Goal: Information Seeking & Learning: Understand process/instructions

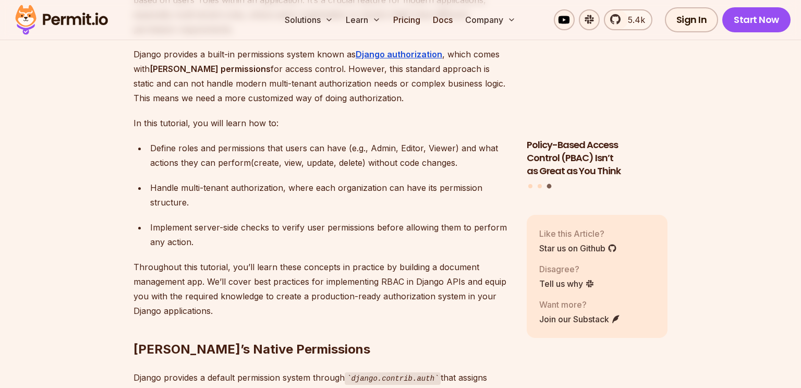
scroll to position [694, 0]
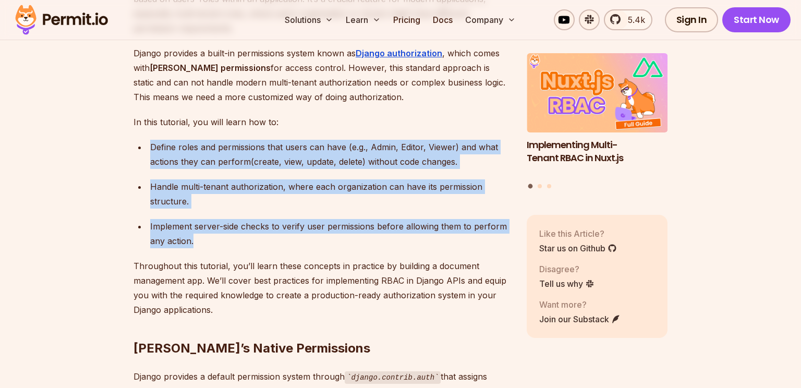
drag, startPoint x: 342, startPoint y: 125, endPoint x: 342, endPoint y: 222, distance: 97.6
click at [342, 222] on ul "Define roles and permissions that users can have (e.g., Admin, Editor, Viewer) …" at bounding box center [322, 194] width 377 height 109
click at [342, 222] on div "Implement server-side checks to verify user permissions before allowing them to…" at bounding box center [330, 233] width 360 height 29
drag, startPoint x: 342, startPoint y: 222, endPoint x: 151, endPoint y: 122, distance: 216.3
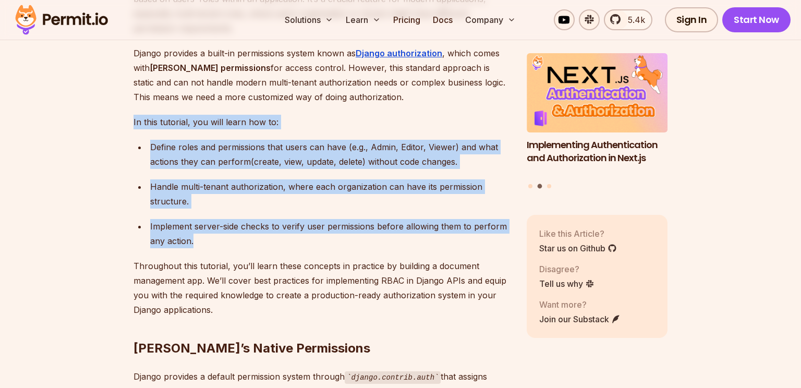
drag, startPoint x: 129, startPoint y: 106, endPoint x: 240, endPoint y: 223, distance: 161.6
click at [240, 223] on div "Implement server-side checks to verify user permissions before allowing them to…" at bounding box center [330, 233] width 360 height 29
drag, startPoint x: 240, startPoint y: 223, endPoint x: 98, endPoint y: 105, distance: 185.3
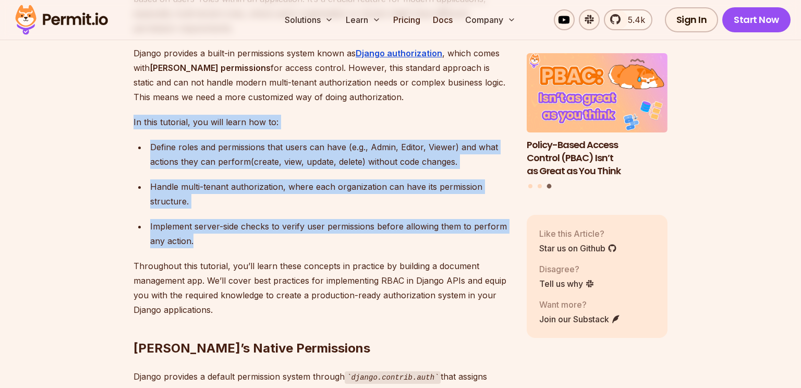
drag, startPoint x: 98, startPoint y: 105, endPoint x: 263, endPoint y: 223, distance: 203.2
click at [263, 223] on div "Implement server-side checks to verify user permissions before allowing them to…" at bounding box center [330, 233] width 360 height 29
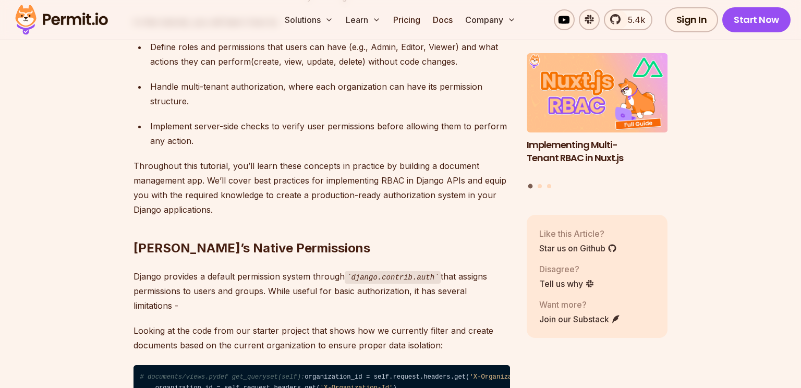
scroll to position [795, 0]
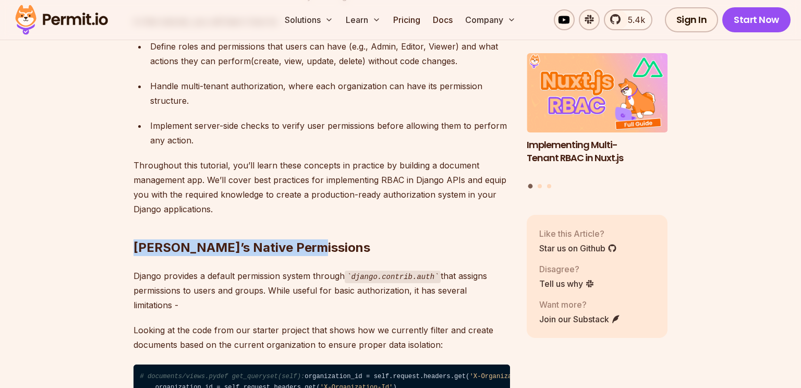
drag, startPoint x: 131, startPoint y: 232, endPoint x: 372, endPoint y: 236, distance: 241.6
click at [372, 236] on h2 "[PERSON_NAME]’s Native Permissions" at bounding box center [322, 227] width 377 height 58
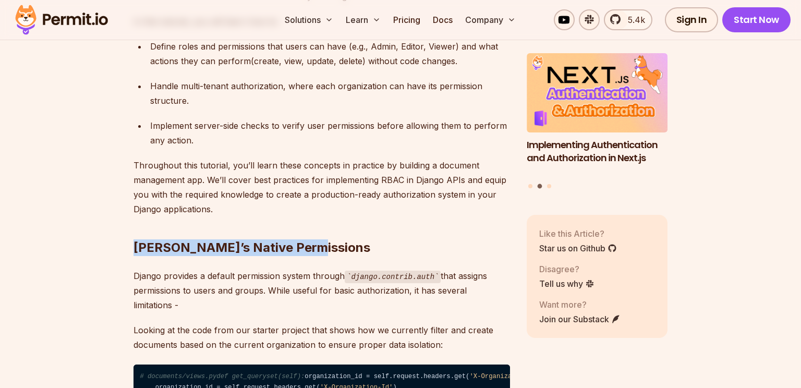
drag, startPoint x: 372, startPoint y: 236, endPoint x: 98, endPoint y: 211, distance: 275.5
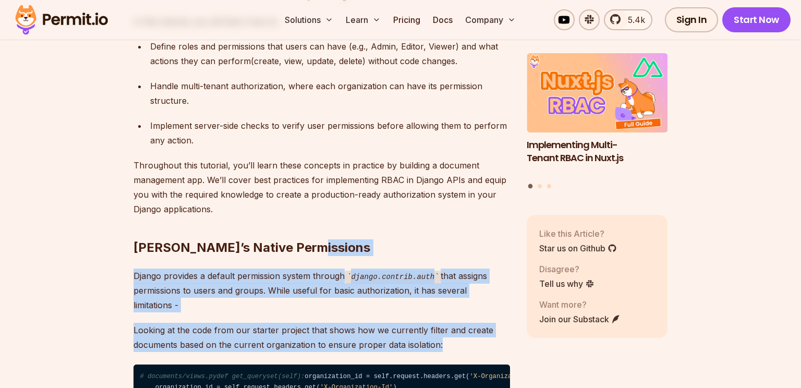
drag, startPoint x: 367, startPoint y: 235, endPoint x: 470, endPoint y: 342, distance: 148.3
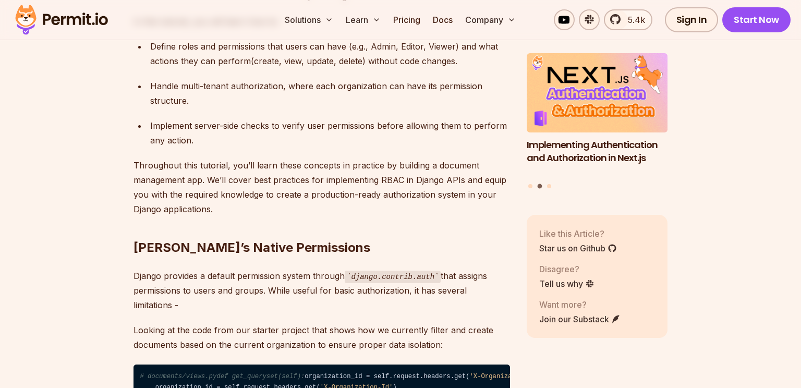
drag, startPoint x: 413, startPoint y: 283, endPoint x: 400, endPoint y: 226, distance: 58.8
click at [400, 226] on h2 "[PERSON_NAME]’s Native Permissions" at bounding box center [322, 227] width 377 height 58
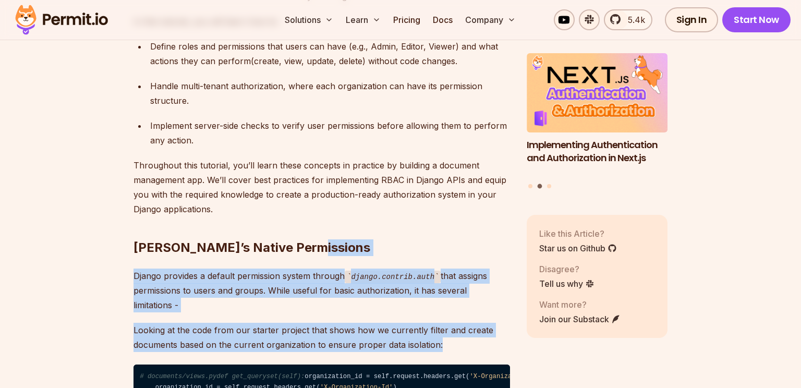
drag, startPoint x: 400, startPoint y: 226, endPoint x: 460, endPoint y: 329, distance: 119.0
click at [460, 329] on p "Looking at the code from our starter project that shows how we currently filter…" at bounding box center [322, 337] width 377 height 29
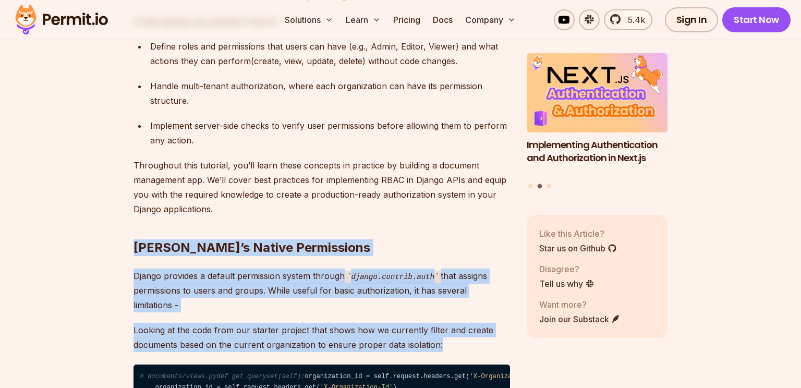
drag, startPoint x: 460, startPoint y: 329, endPoint x: 408, endPoint y: 197, distance: 141.5
click at [408, 198] on h2 "[PERSON_NAME]’s Native Permissions" at bounding box center [322, 227] width 377 height 58
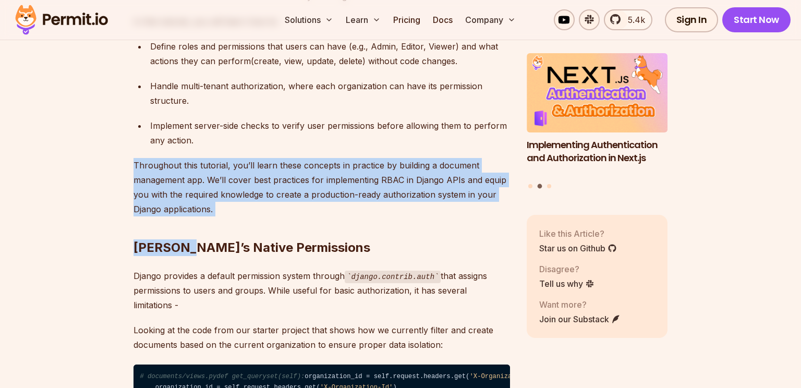
drag, startPoint x: 408, startPoint y: 197, endPoint x: 133, endPoint y: 140, distance: 281.3
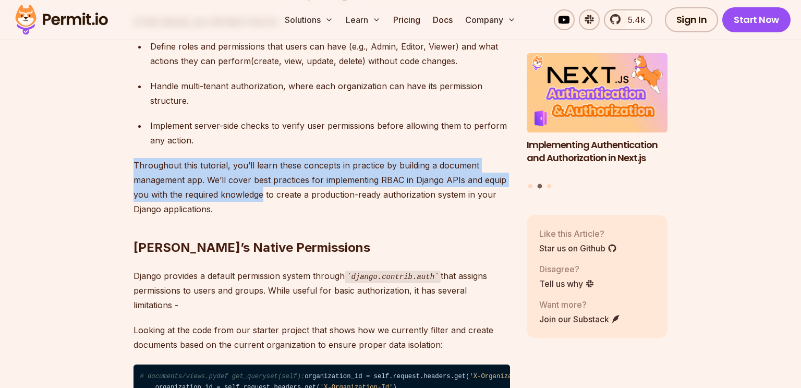
drag, startPoint x: 133, startPoint y: 140, endPoint x: 226, endPoint y: 184, distance: 103.2
click at [226, 184] on p "Throughout this tutorial, you’ll learn these concepts in practice by building a…" at bounding box center [322, 187] width 377 height 58
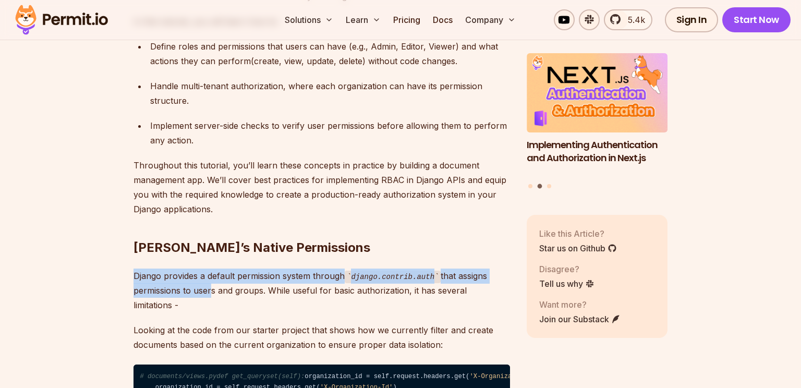
drag, startPoint x: 124, startPoint y: 257, endPoint x: 207, endPoint y: 278, distance: 85.5
click at [207, 278] on p "Django provides a default permission system through django.contrib.auth that as…" at bounding box center [322, 291] width 377 height 44
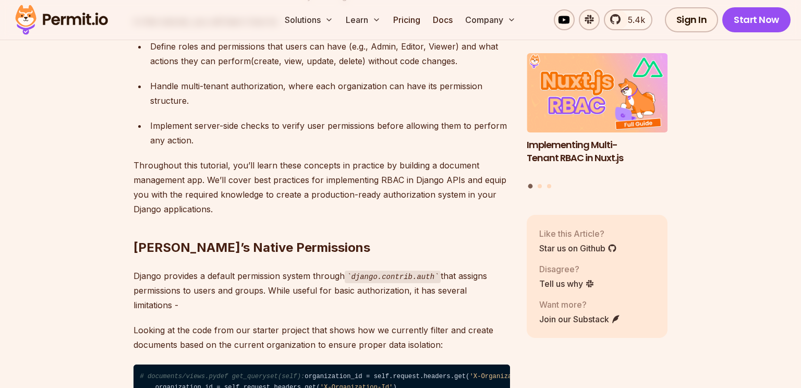
click at [310, 239] on h2 "[PERSON_NAME]’s Native Permissions" at bounding box center [322, 227] width 377 height 58
drag, startPoint x: 403, startPoint y: 245, endPoint x: 427, endPoint y: 288, distance: 50.0
click at [427, 288] on p "Django provides a default permission system through django.contrib.auth that as…" at bounding box center [322, 291] width 377 height 44
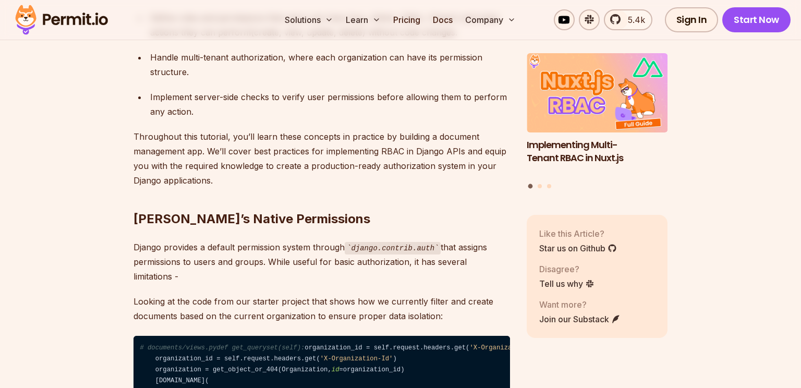
scroll to position [824, 0]
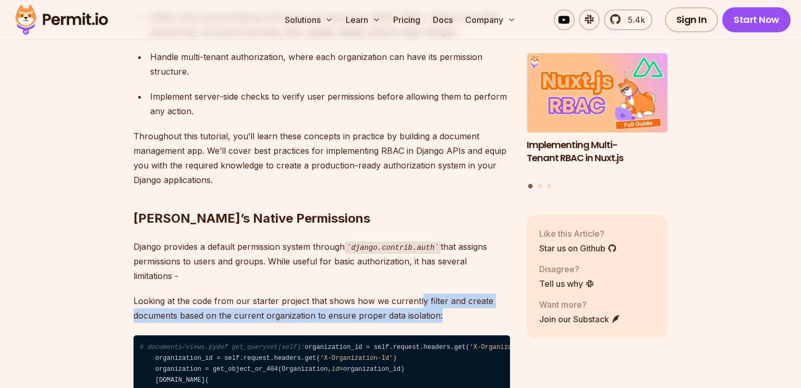
drag, startPoint x: 418, startPoint y: 284, endPoint x: 468, endPoint y: 298, distance: 51.9
click at [468, 298] on p "Looking at the code from our starter project that shows how we currently filter…" at bounding box center [322, 308] width 377 height 29
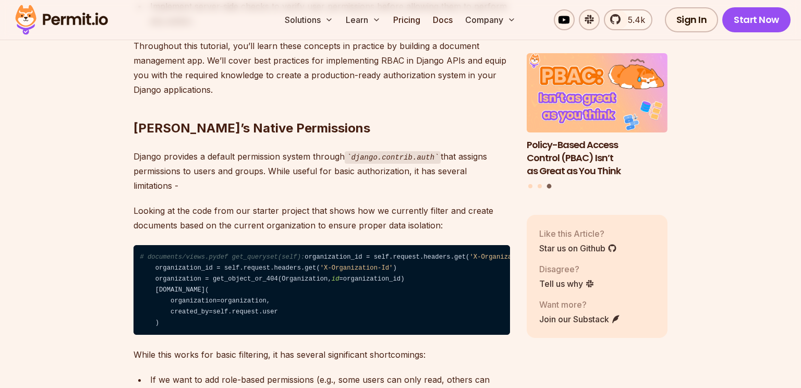
scroll to position [915, 0]
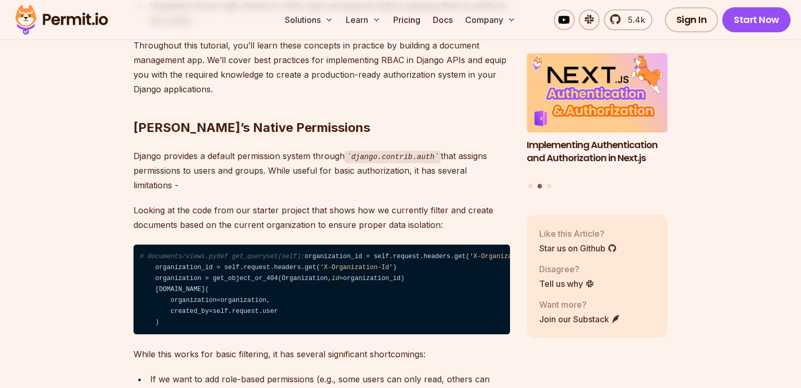
click at [461, 81] on h2 "[PERSON_NAME]’s Native Permissions" at bounding box center [322, 107] width 377 height 58
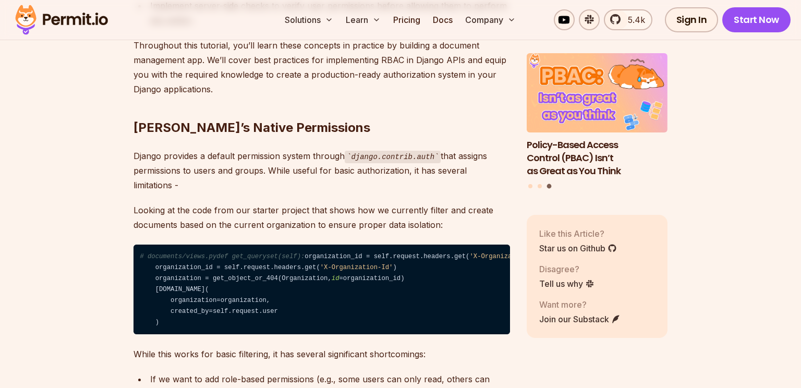
click at [361, 203] on p "Looking at the code from our starter project that shows how we currently filter…" at bounding box center [322, 217] width 377 height 29
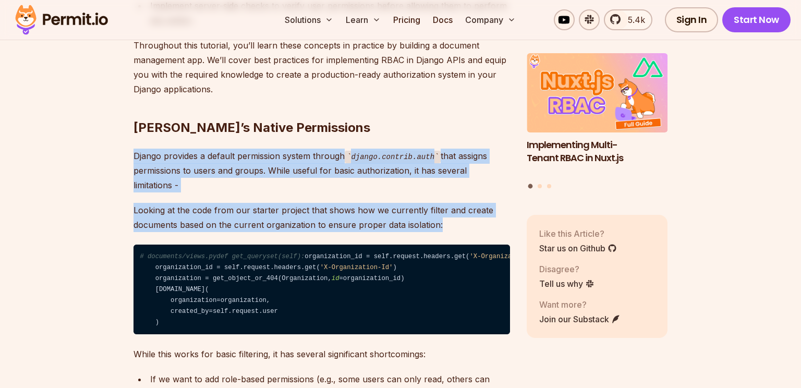
drag, startPoint x: 437, startPoint y: 133, endPoint x: 443, endPoint y: 205, distance: 72.3
click at [443, 205] on p "Looking at the code from our starter project that shows how we currently filter…" at bounding box center [322, 217] width 377 height 29
drag, startPoint x: 443, startPoint y: 205, endPoint x: 449, endPoint y: 133, distance: 72.2
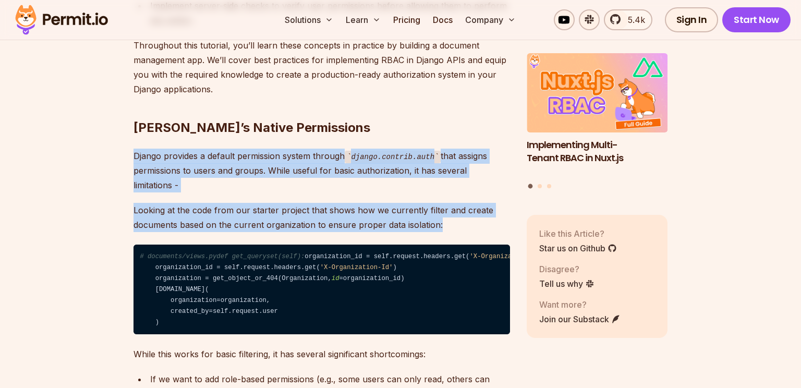
drag, startPoint x: 454, startPoint y: 124, endPoint x: 456, endPoint y: 208, distance: 84.0
click at [456, 208] on p "Looking at the code from our starter project that shows how we currently filter…" at bounding box center [322, 217] width 377 height 29
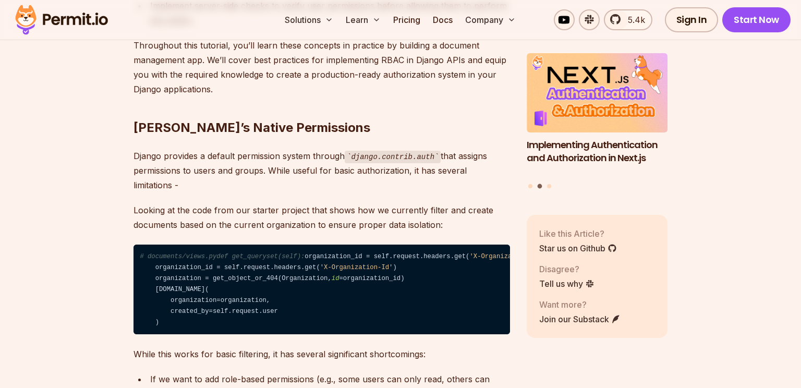
click at [389, 174] on p "Django provides a default permission system through django.contrib.auth that as…" at bounding box center [322, 171] width 377 height 44
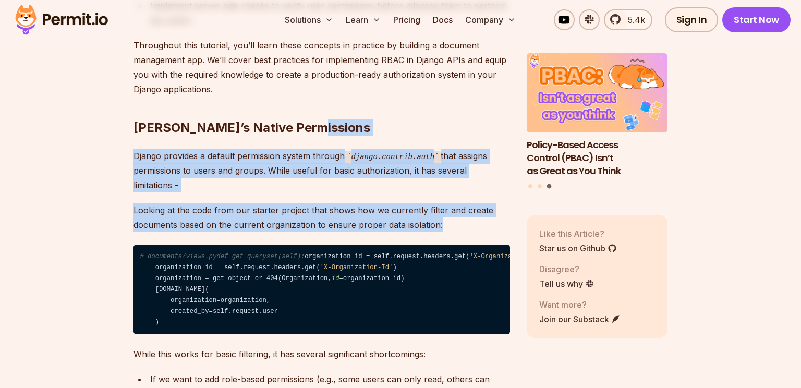
drag, startPoint x: 454, startPoint y: 117, endPoint x: 450, endPoint y: 205, distance: 87.2
click at [450, 205] on p "Looking at the code from our starter project that shows how we currently filter…" at bounding box center [322, 217] width 377 height 29
drag, startPoint x: 464, startPoint y: 211, endPoint x: 473, endPoint y: 134, distance: 77.7
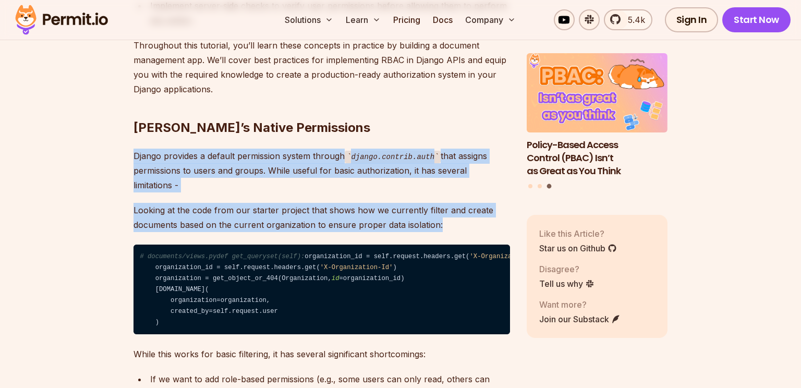
click at [473, 149] on p "Django provides a default permission system through django.contrib.auth that as…" at bounding box center [322, 171] width 377 height 44
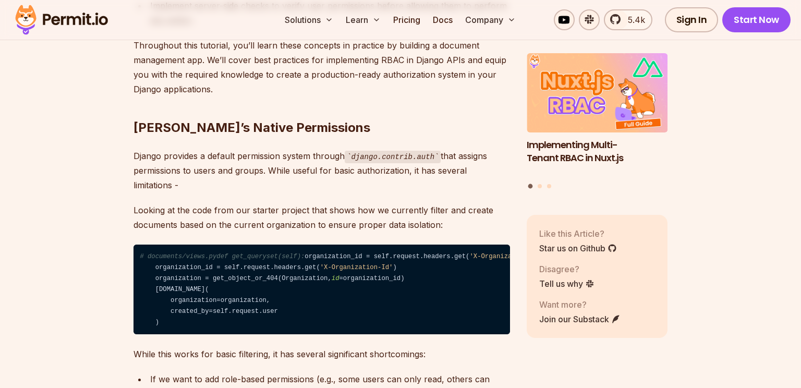
drag, startPoint x: 305, startPoint y: 171, endPoint x: 376, endPoint y: 225, distance: 89.3
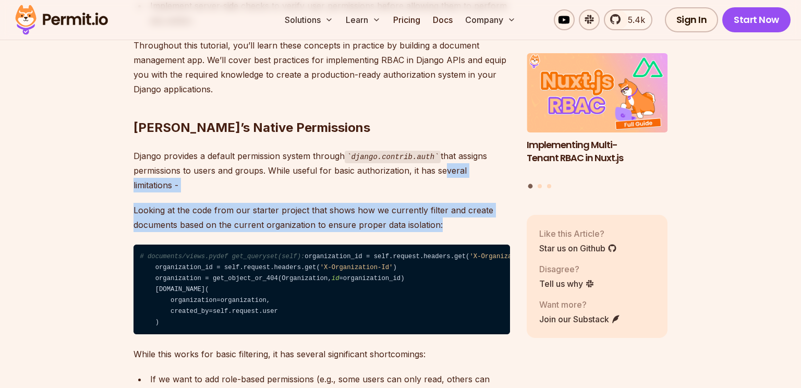
drag, startPoint x: 461, startPoint y: 205, endPoint x: 437, endPoint y: 155, distance: 54.6
click at [437, 155] on p "Django provides a default permission system through django.contrib.auth that as…" at bounding box center [322, 171] width 377 height 44
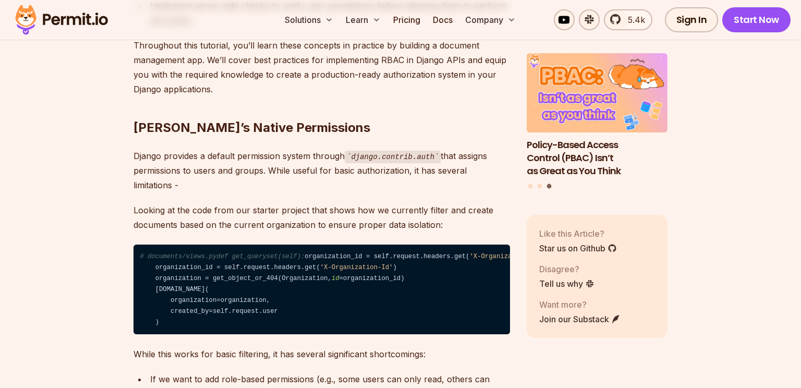
drag, startPoint x: 413, startPoint y: 237, endPoint x: 413, endPoint y: 265, distance: 28.2
click at [413, 264] on code "# documents/views.pydef get_queryset(self): organization_id = self.request.head…" at bounding box center [322, 290] width 377 height 90
click at [413, 263] on code "# documents/views.pydef get_queryset(self): organization_id = self.request.head…" at bounding box center [322, 290] width 377 height 90
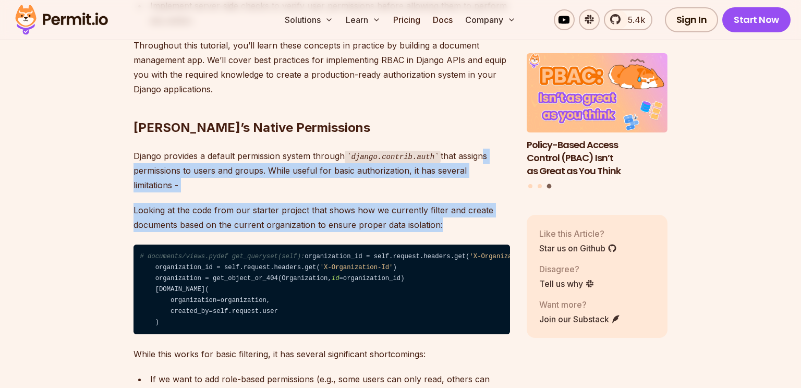
drag, startPoint x: 470, startPoint y: 209, endPoint x: 483, endPoint y: 135, distance: 74.7
click at [483, 149] on p "Django provides a default permission system through django.contrib.auth that as…" at bounding box center [322, 171] width 377 height 44
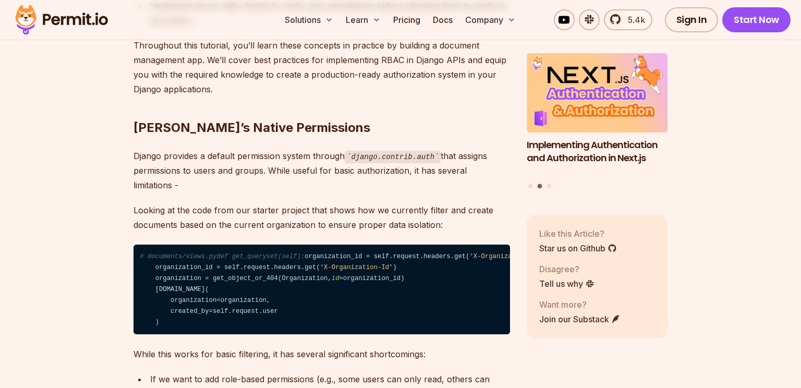
drag, startPoint x: 202, startPoint y: 163, endPoint x: 134, endPoint y: 140, distance: 71.6
click at [134, 149] on p "Django provides a default permission system through django.contrib.auth that as…" at bounding box center [322, 171] width 377 height 44
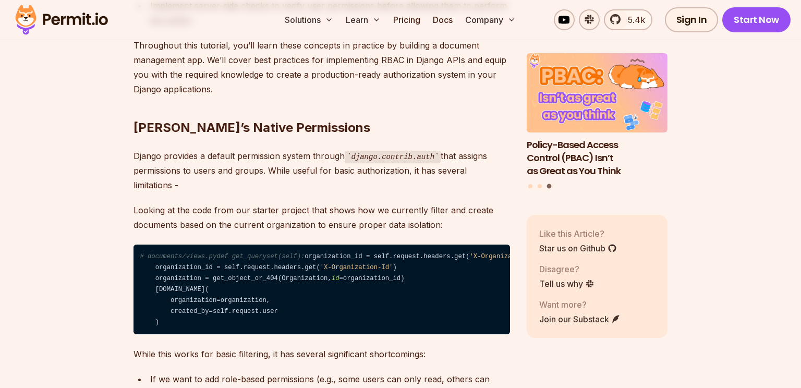
drag, startPoint x: 134, startPoint y: 140, endPoint x: 194, endPoint y: 167, distance: 65.2
click at [194, 167] on p "Django provides a default permission system through django.contrib.auth that as…" at bounding box center [322, 171] width 377 height 44
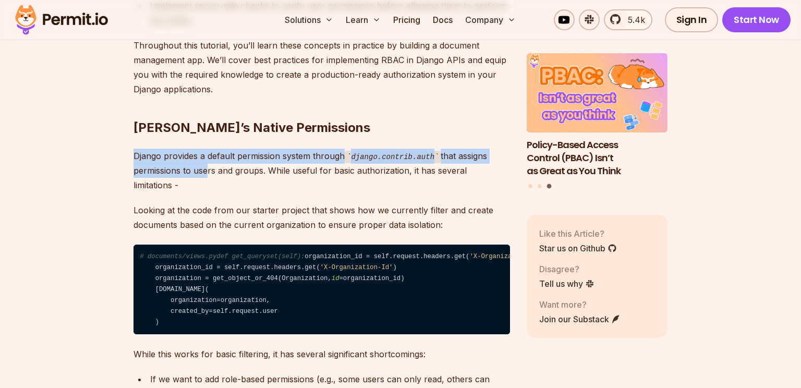
drag, startPoint x: 136, startPoint y: 141, endPoint x: 202, endPoint y: 163, distance: 69.8
click at [202, 163] on p "Django provides a default permission system through django.contrib.auth that as…" at bounding box center [322, 171] width 377 height 44
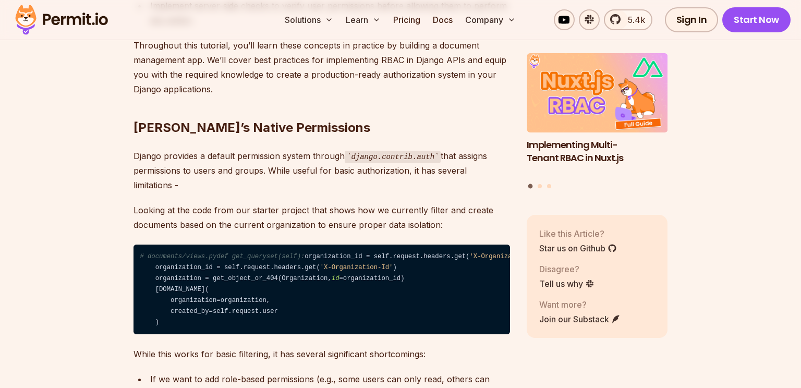
drag, startPoint x: 203, startPoint y: 166, endPoint x: 133, endPoint y: 139, distance: 74.8
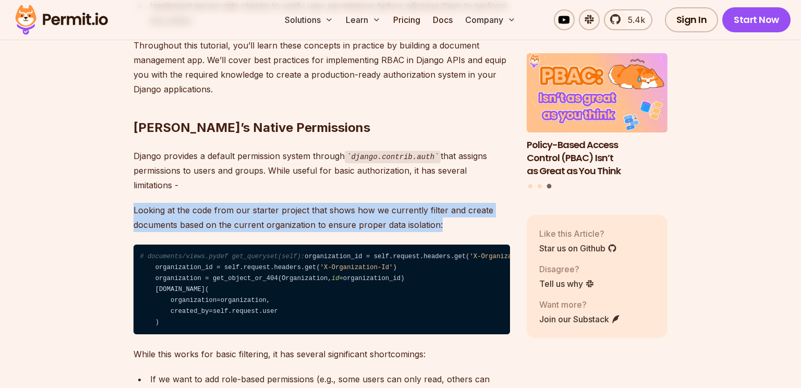
drag, startPoint x: 278, startPoint y: 183, endPoint x: 463, endPoint y: 214, distance: 187.8
click at [463, 214] on p "Looking at the code from our starter project that shows how we currently filter…" at bounding box center [322, 217] width 377 height 29
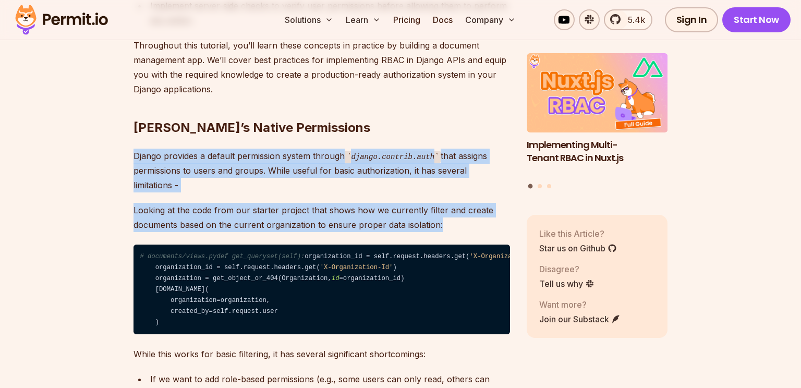
drag, startPoint x: 463, startPoint y: 214, endPoint x: 350, endPoint y: 133, distance: 139.4
drag, startPoint x: 350, startPoint y: 133, endPoint x: 453, endPoint y: 217, distance: 133.1
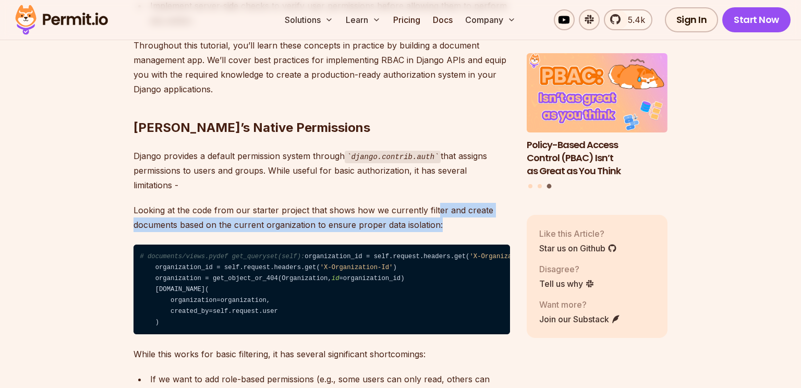
drag, startPoint x: 453, startPoint y: 217, endPoint x: 436, endPoint y: 196, distance: 27.4
click at [436, 203] on p "Looking at the code from our starter project that shows how we currently filter…" at bounding box center [322, 217] width 377 height 29
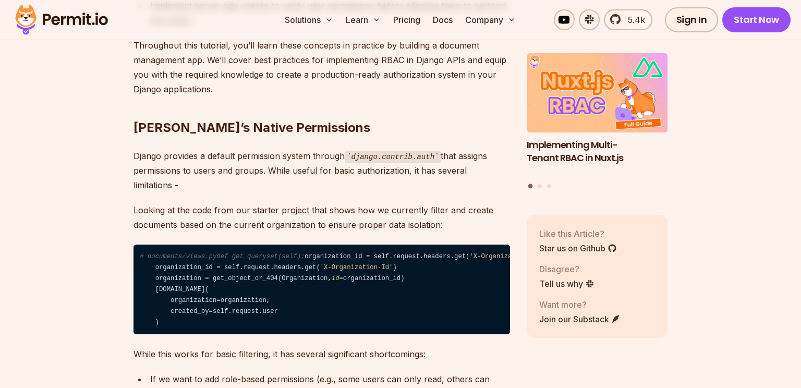
drag, startPoint x: 434, startPoint y: 173, endPoint x: 434, endPoint y: 205, distance: 32.3
click at [434, 205] on p "Looking at the code from our starter project that shows how we currently filter…" at bounding box center [322, 217] width 377 height 29
click at [484, 203] on p "Looking at the code from our starter project that shows how we currently filter…" at bounding box center [322, 217] width 377 height 29
